Goal: Navigation & Orientation: Find specific page/section

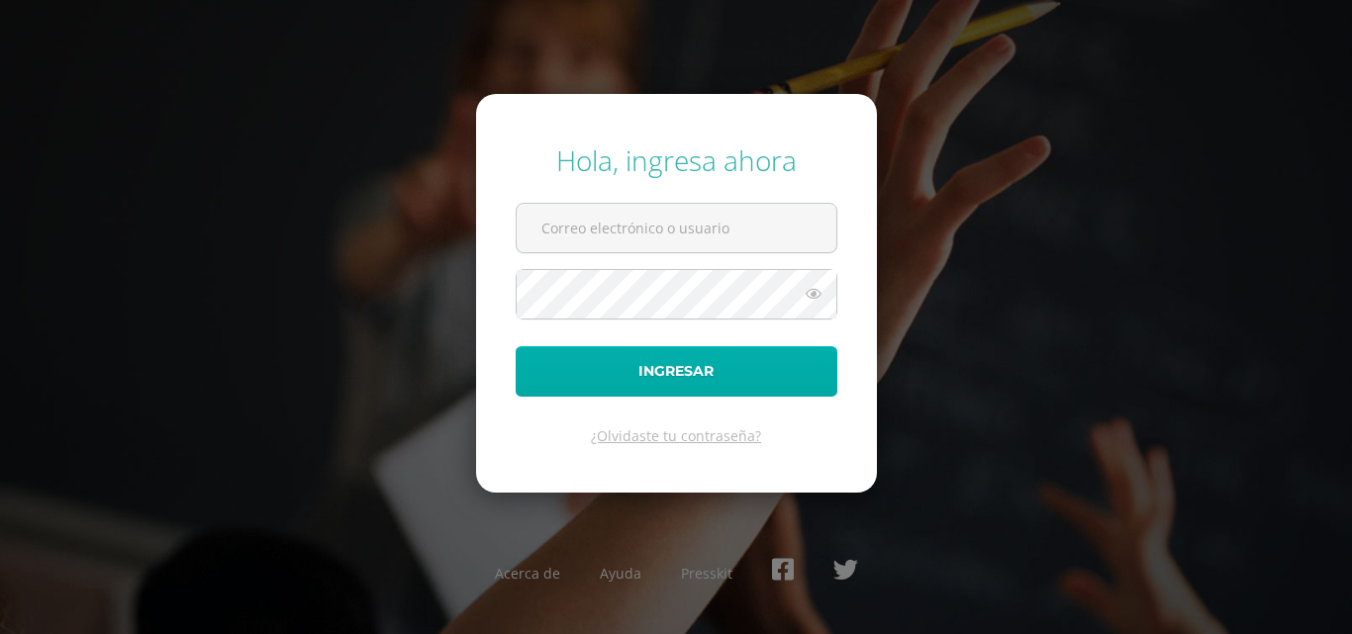
type input "hl.munoz.5adb@gmail.com"
click at [632, 354] on button "Ingresar" at bounding box center [676, 371] width 322 height 50
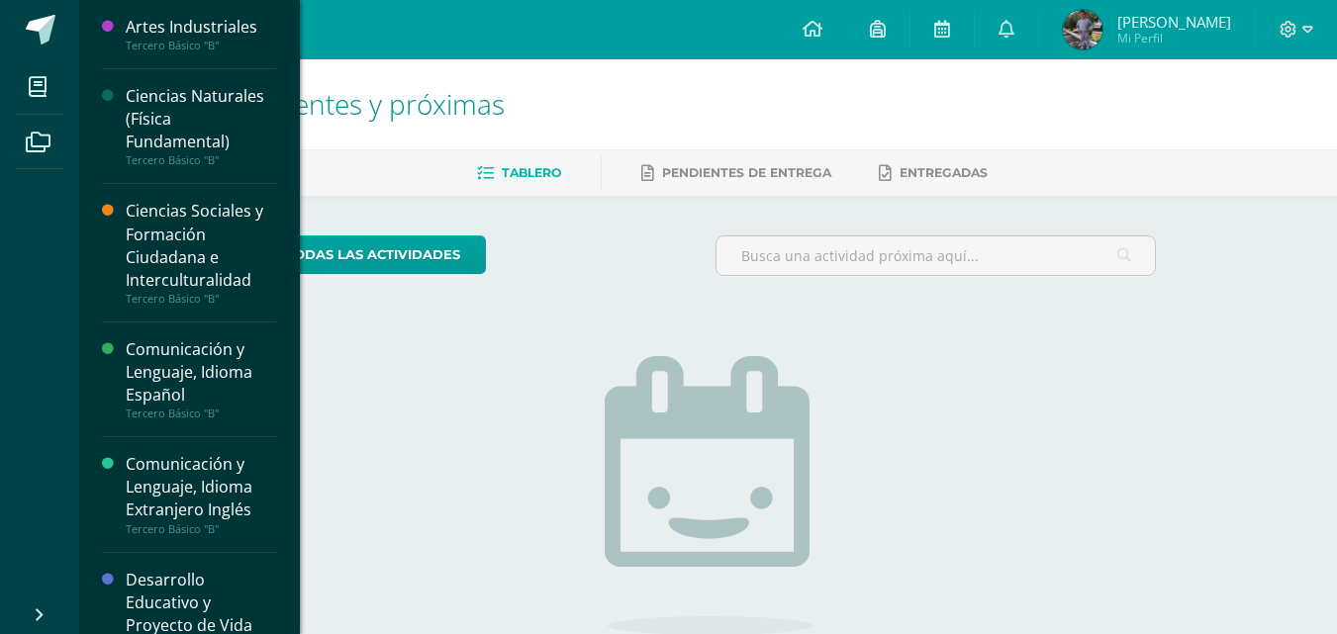
click at [189, 129] on div "Ciencias Naturales (Física Fundamental)" at bounding box center [201, 119] width 150 height 68
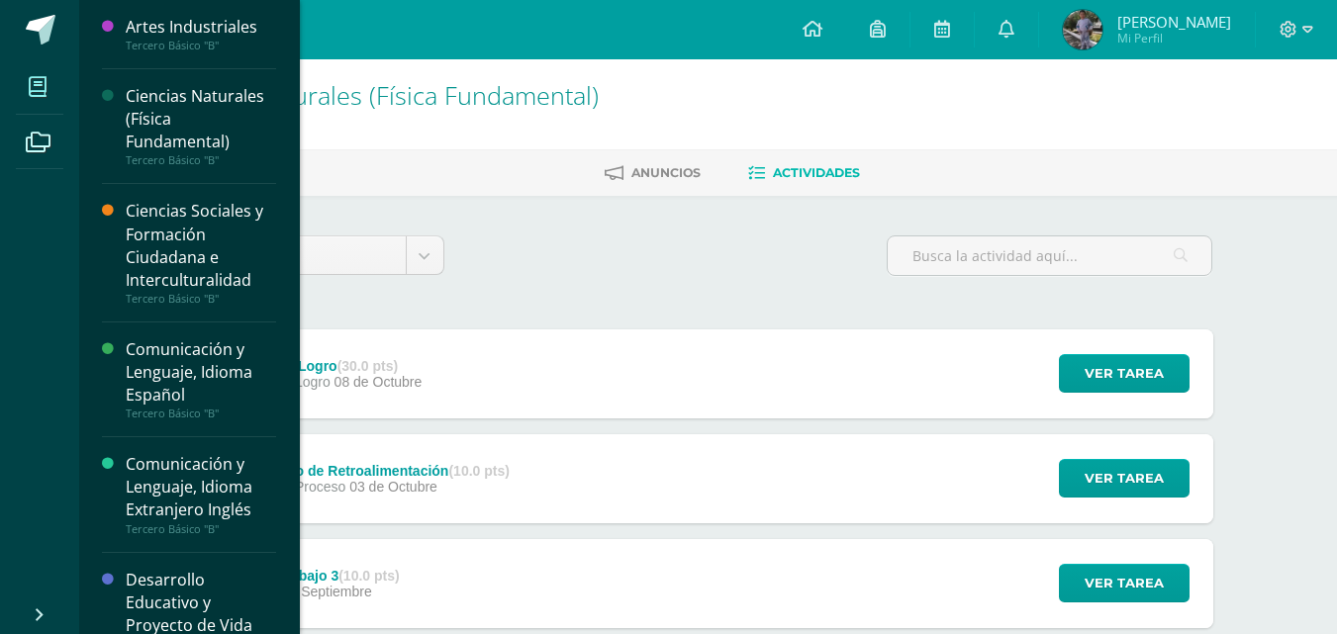
click at [22, 90] on span at bounding box center [38, 86] width 45 height 45
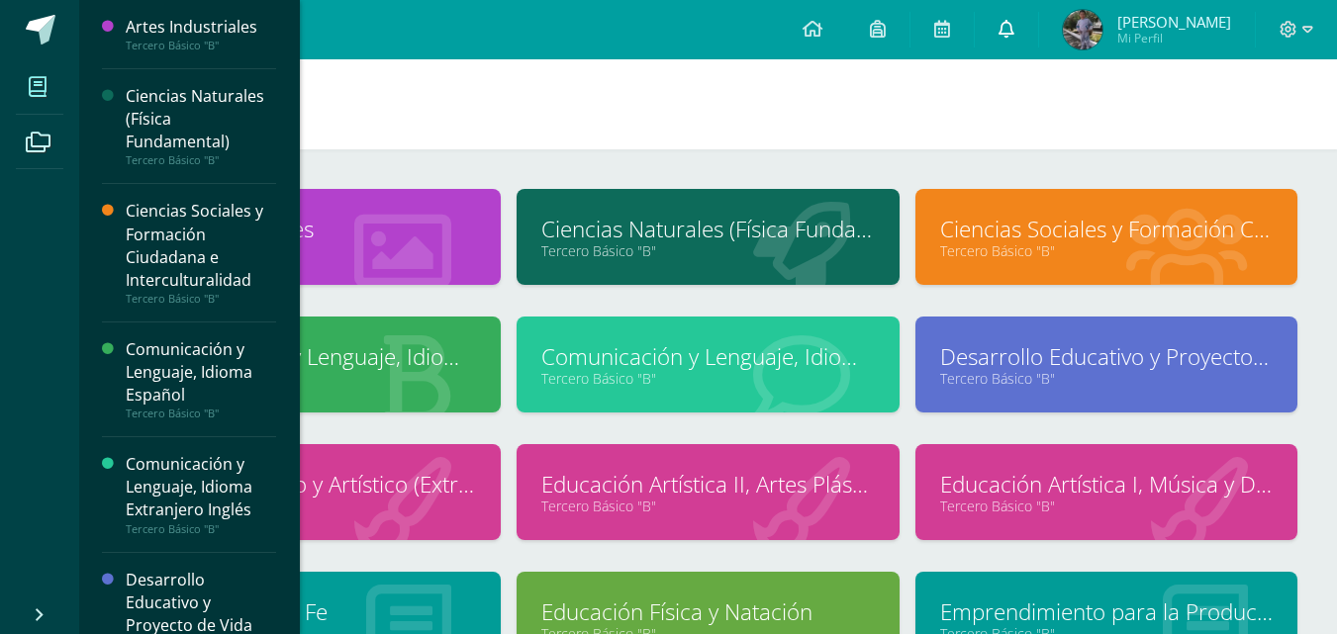
click at [1012, 23] on link at bounding box center [1006, 29] width 63 height 59
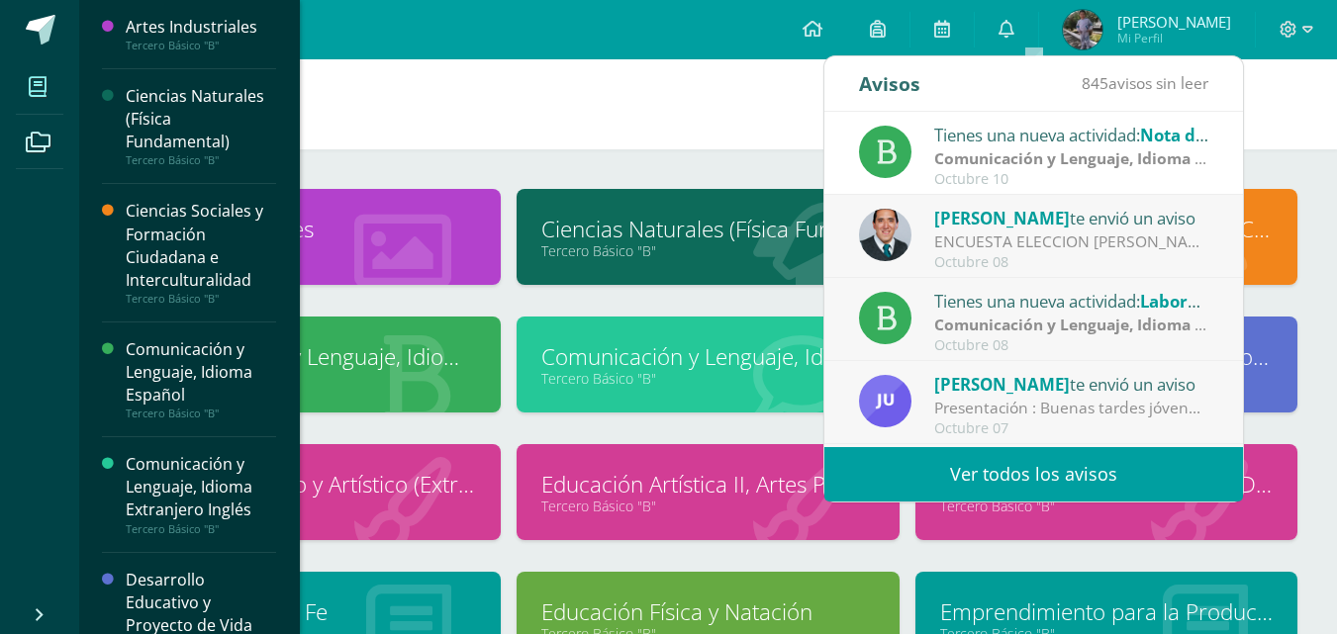
click at [965, 159] on strong "Comunicación y Lenguaje, Idioma Español" at bounding box center [1094, 158] width 321 height 22
